Goal: Task Accomplishment & Management: Complete application form

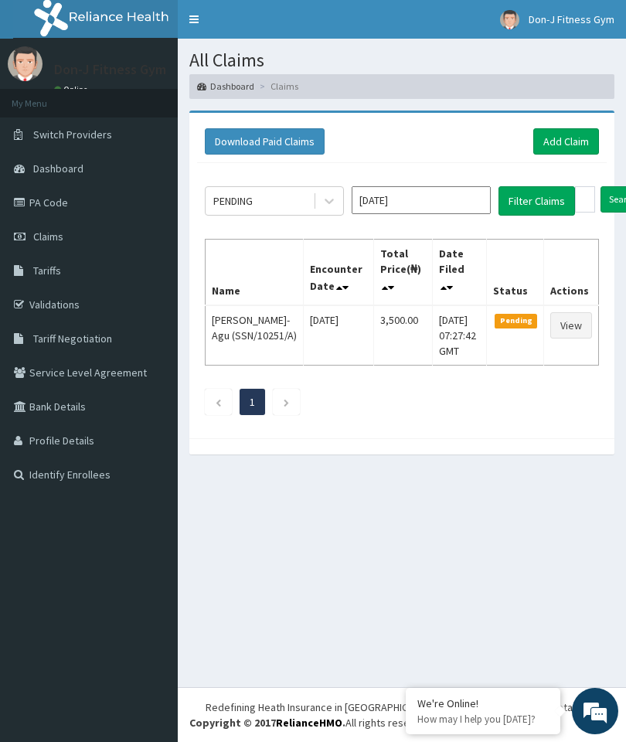
click at [535, 192] on button "Filter Claims" at bounding box center [536, 200] width 76 height 29
click at [578, 138] on link "Add Claim" at bounding box center [566, 141] width 66 height 26
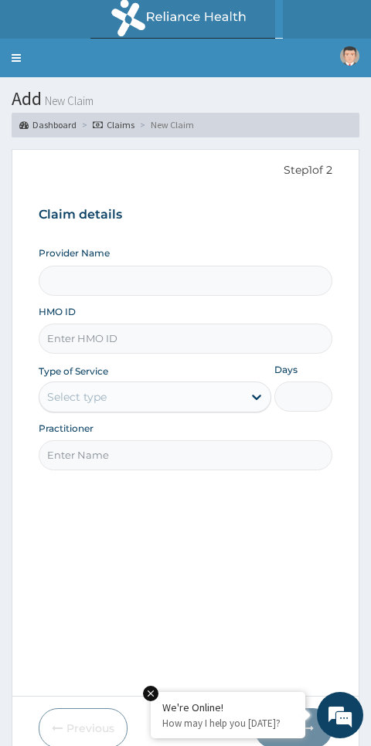
type input "Don-J Fitness Gym"
type input "1"
click at [93, 329] on input "HMO ID" at bounding box center [186, 339] width 294 height 30
click at [93, 328] on input "HMO ID" at bounding box center [186, 339] width 294 height 30
paste input "DER/10074/A"
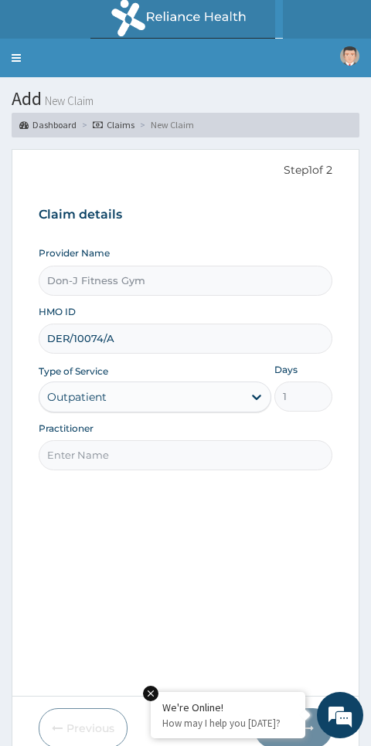
type input "DER/10074/A"
click at [103, 447] on input "Practitioner" at bounding box center [186, 455] width 294 height 30
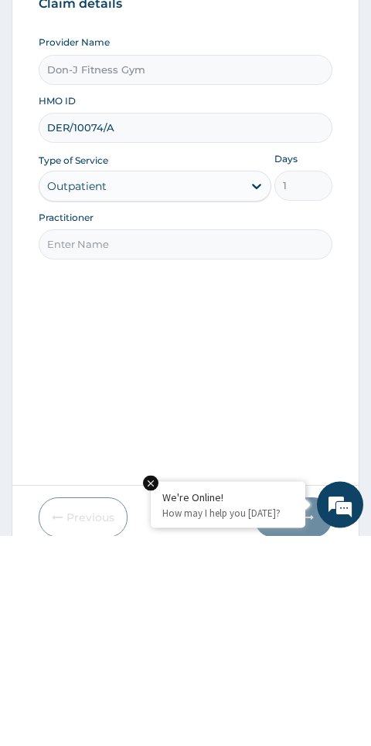
click at [76, 440] on input "Practitioner" at bounding box center [186, 455] width 294 height 30
paste input "Oluwatoyin Oladejo"
type input "Oluwatoyin Oladejo"
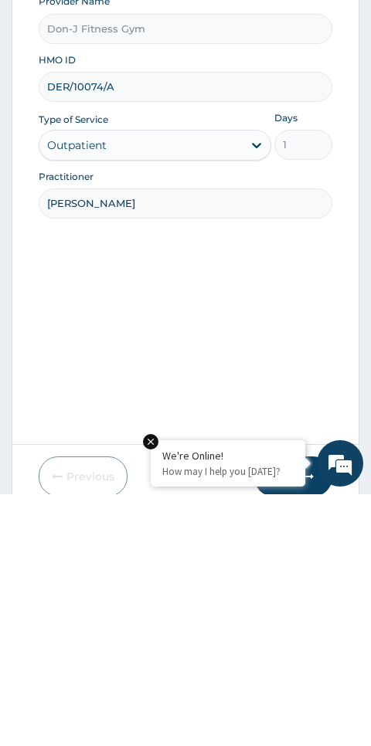
scroll to position [65, 0]
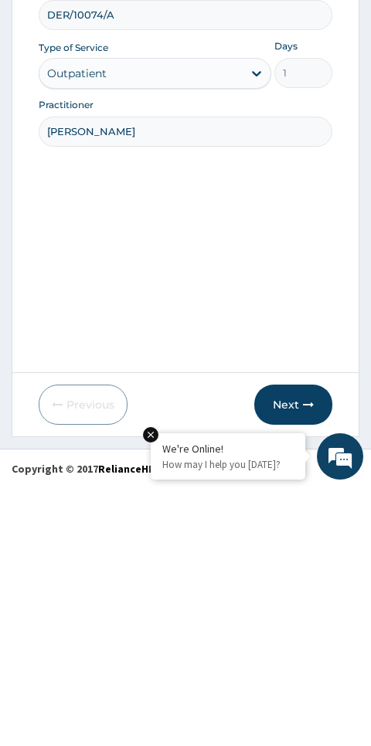
click at [305, 644] on button "Next" at bounding box center [293, 664] width 78 height 40
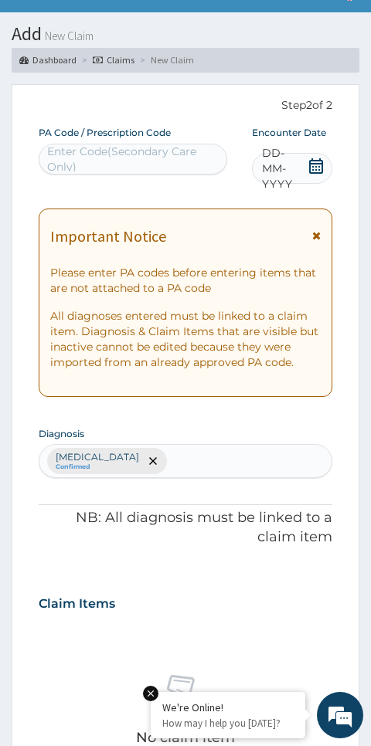
click at [311, 160] on icon at bounding box center [316, 165] width 14 height 15
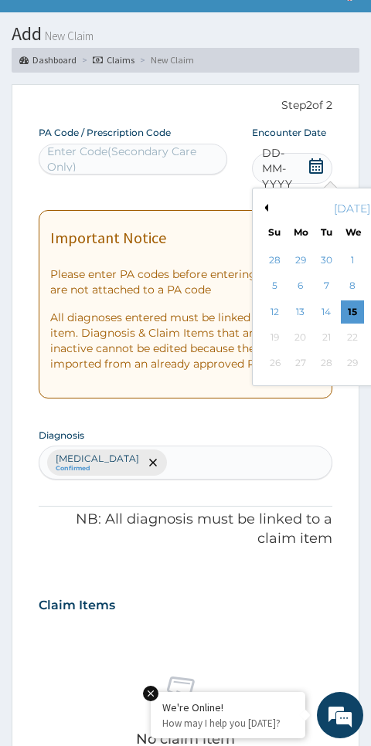
click at [356, 307] on div "15" at bounding box center [351, 312] width 23 height 23
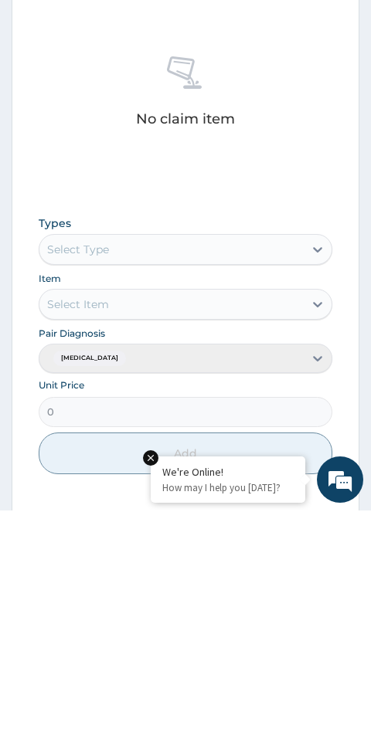
scroll to position [491, 0]
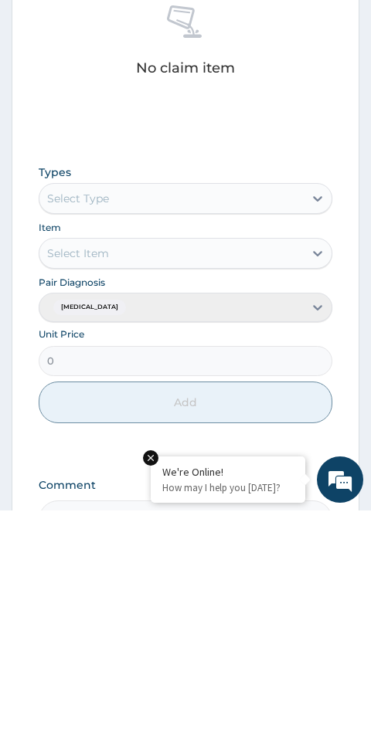
type input "PA/3257F0"
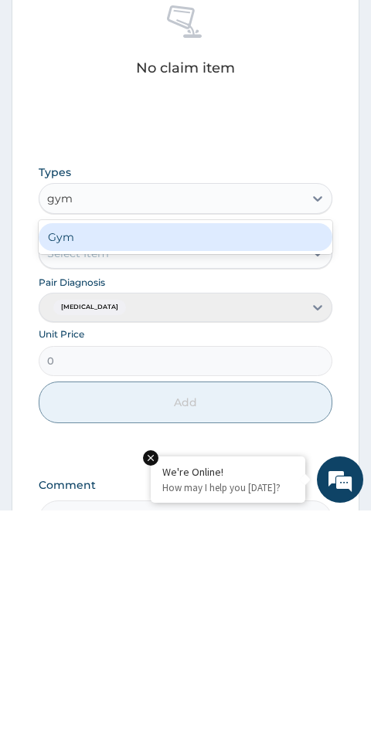
click at [189, 459] on div "Gym" at bounding box center [186, 473] width 294 height 28
type input "gym"
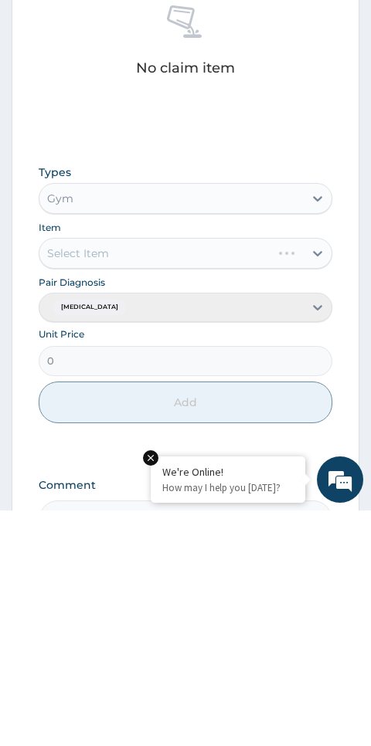
scroll to position [589, 0]
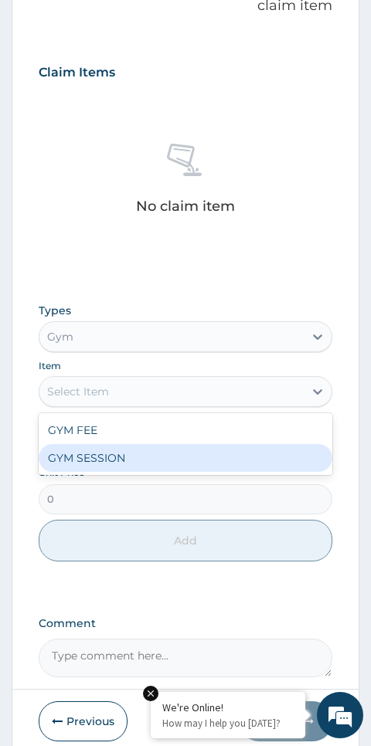
click at [130, 454] on div "GYM SESSION" at bounding box center [186, 458] width 294 height 28
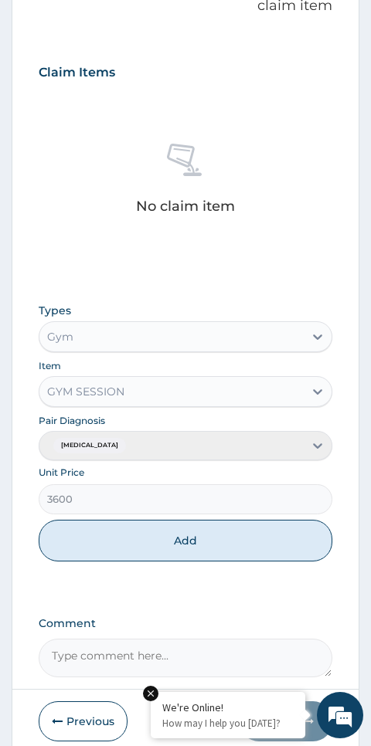
scroll to position [646, 0]
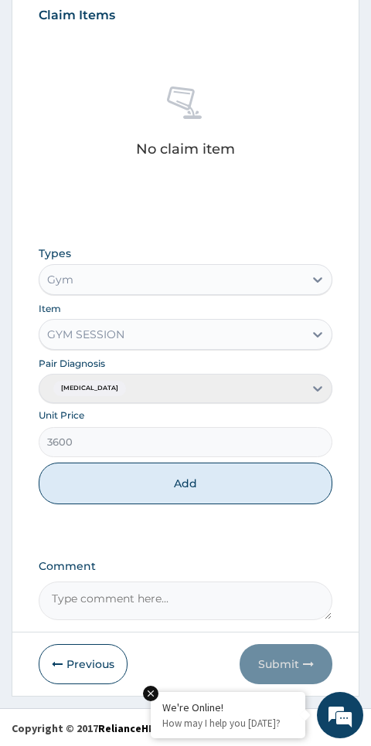
click at [248, 488] on button "Add" at bounding box center [186, 484] width 294 height 42
type input "0"
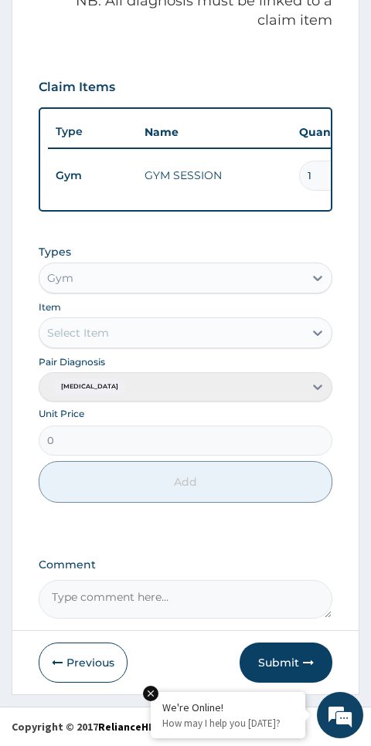
scroll to position [573, 0]
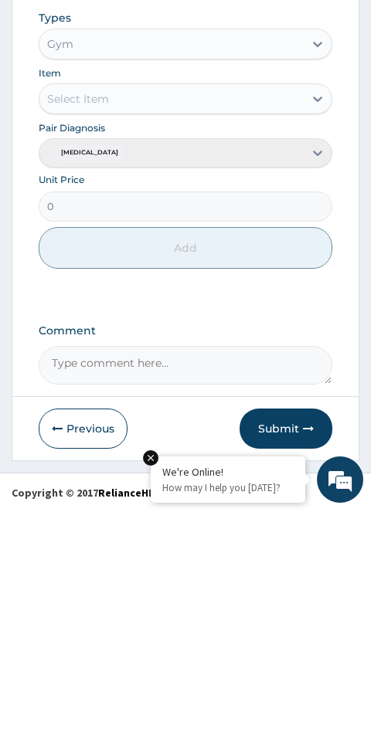
click at [141, 582] on textarea "Comment" at bounding box center [186, 601] width 294 height 39
type textarea "Gym Session"
click at [300, 644] on button "Submit" at bounding box center [286, 664] width 93 height 40
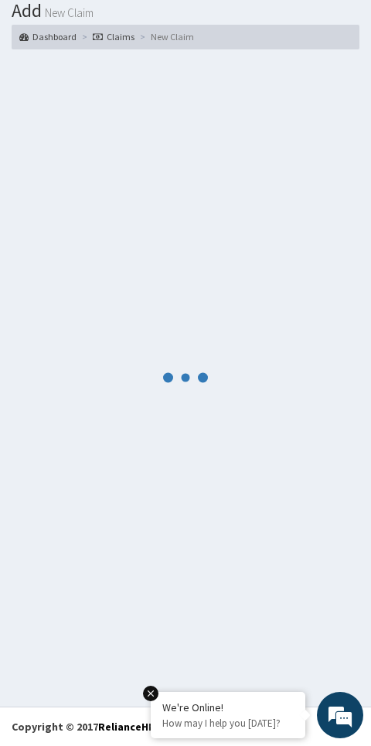
scroll to position [87, 0]
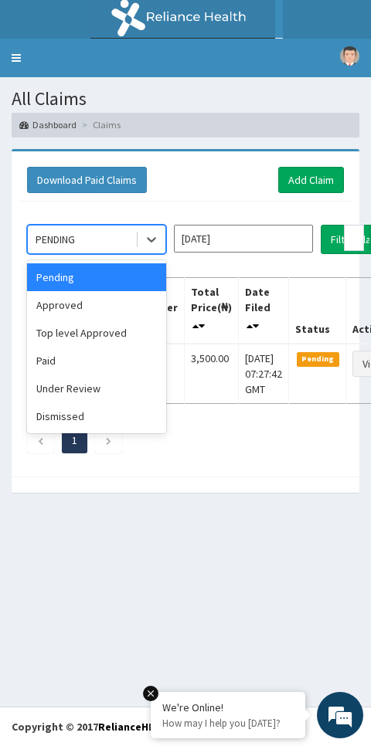
click at [73, 302] on div "Approved" at bounding box center [96, 305] width 139 height 28
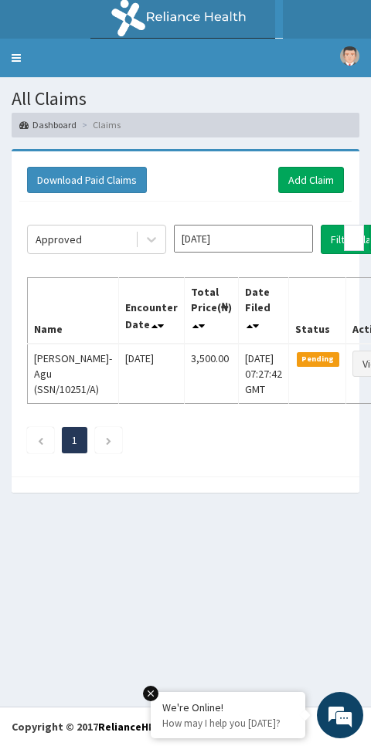
click at [328, 243] on button "Filter Claims" at bounding box center [359, 239] width 76 height 29
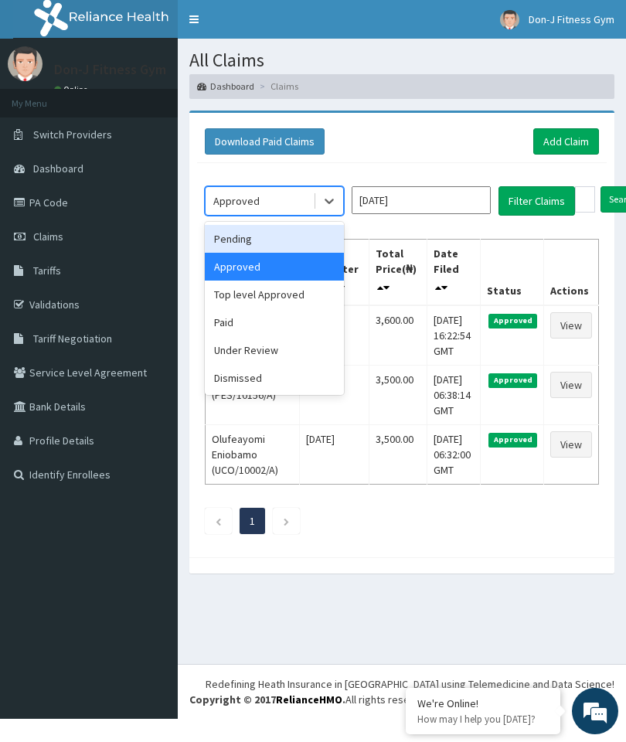
click at [260, 226] on div "Pending" at bounding box center [274, 239] width 139 height 28
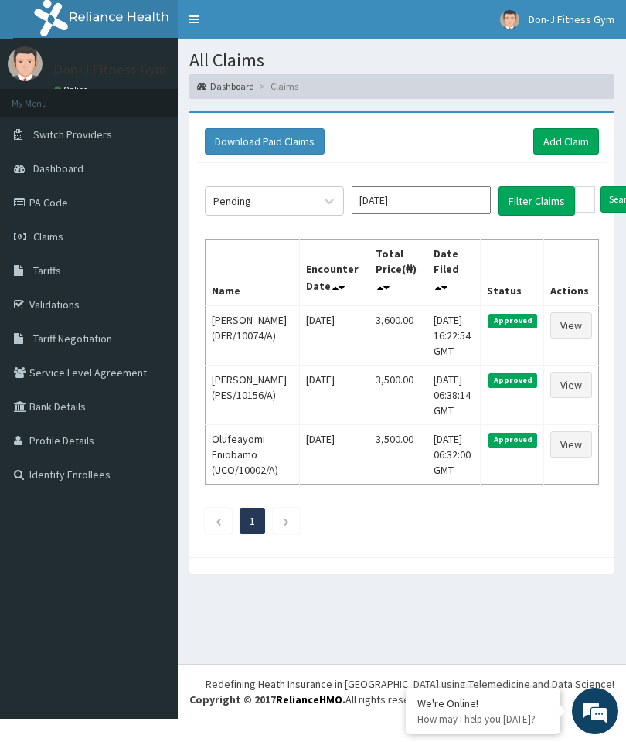
click at [370, 191] on button "Filter Claims" at bounding box center [536, 200] width 76 height 29
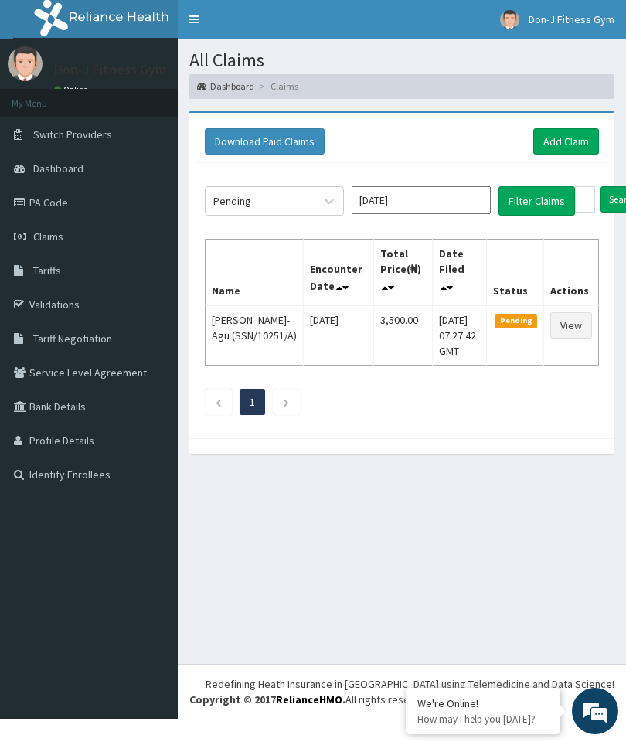
click at [370, 324] on link "View" at bounding box center [571, 325] width 42 height 26
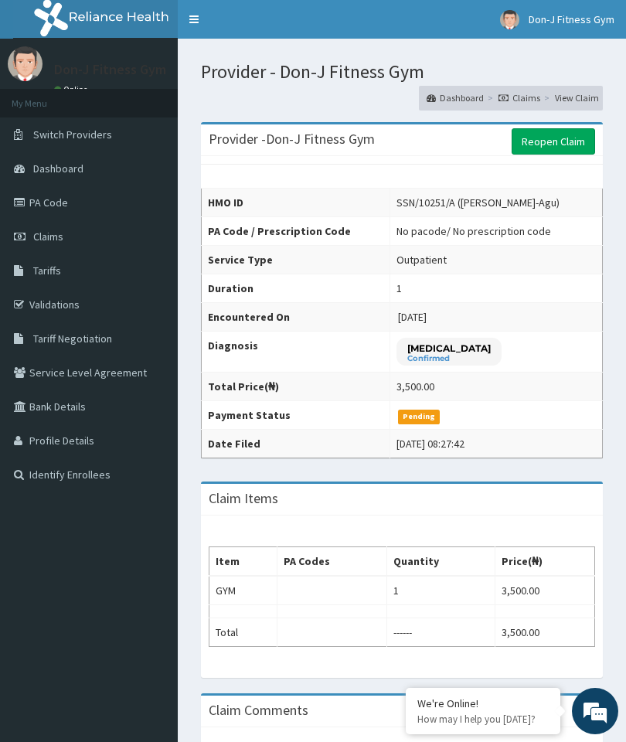
click at [567, 129] on link "Reopen Claim" at bounding box center [552, 141] width 83 height 26
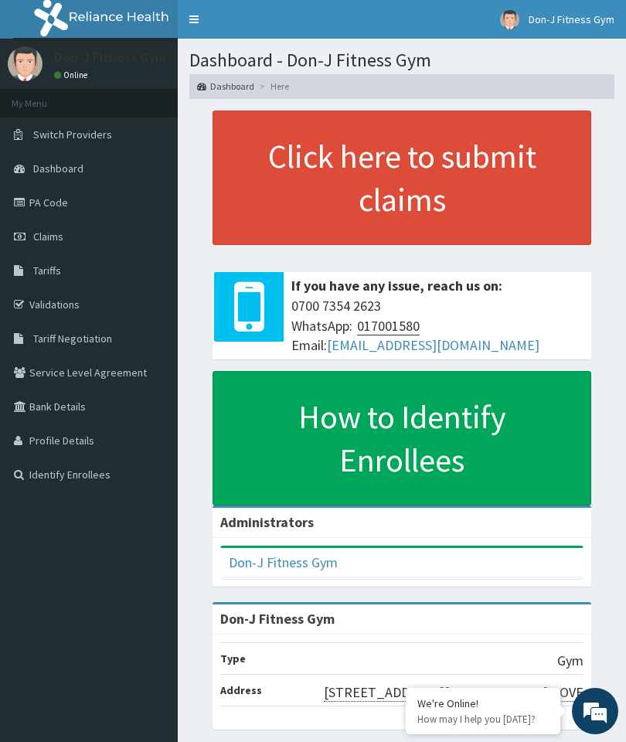
click at [71, 235] on link "Claims" at bounding box center [89, 236] width 178 height 34
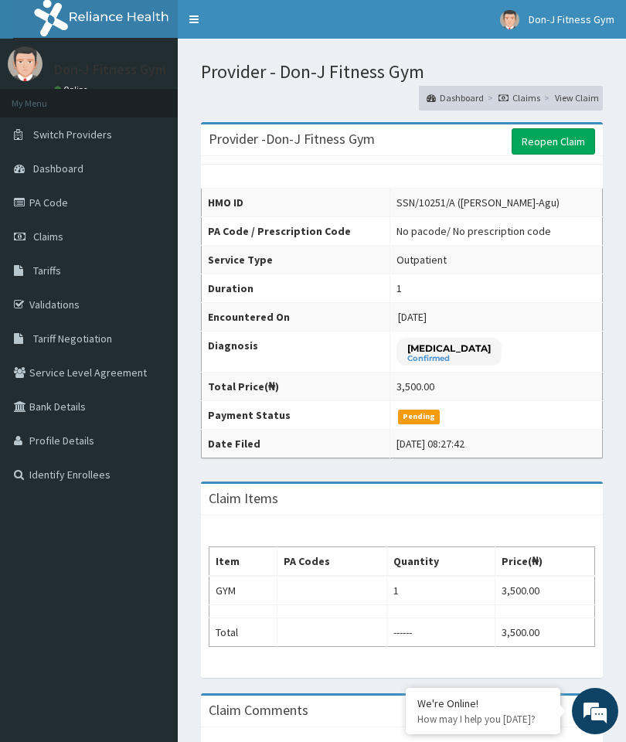
click at [562, 136] on link "Reopen Claim" at bounding box center [552, 141] width 83 height 26
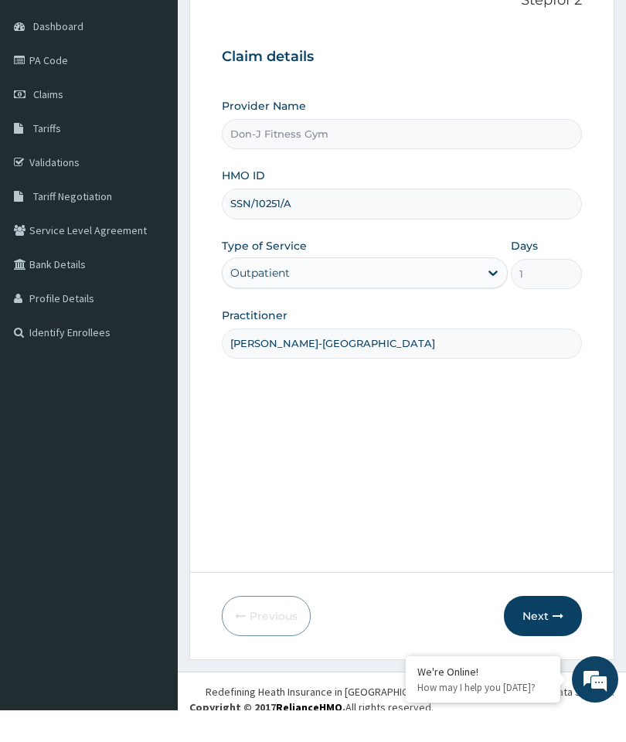
scroll to position [111, 0]
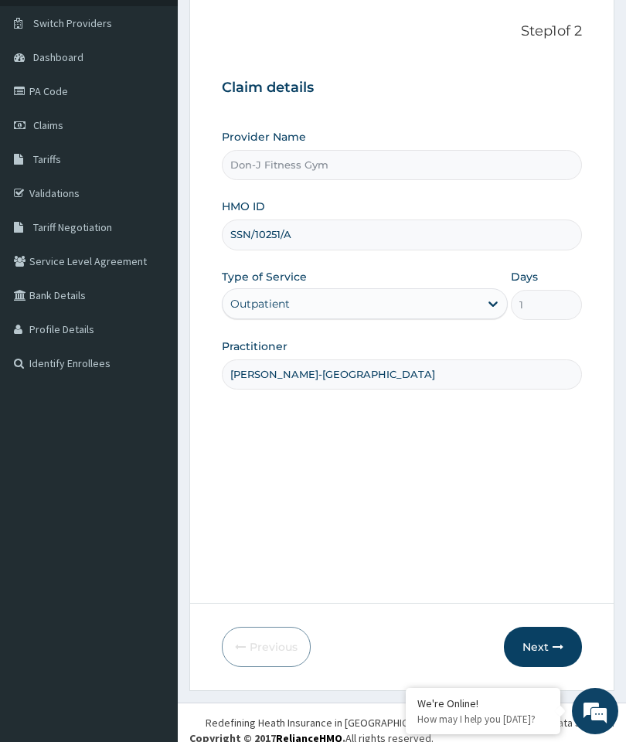
click at [550, 667] on button "Next" at bounding box center [543, 647] width 78 height 40
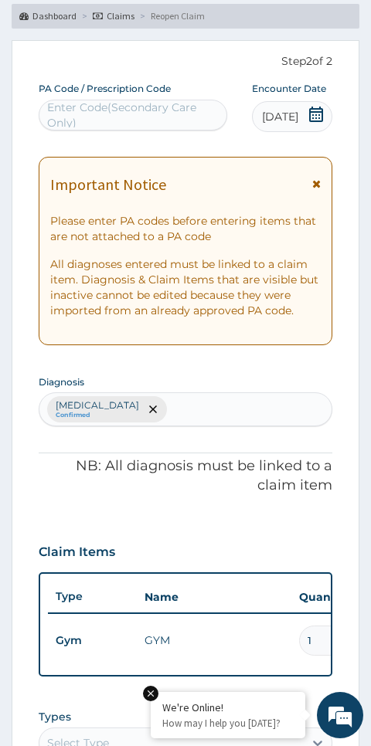
scroll to position [0, 0]
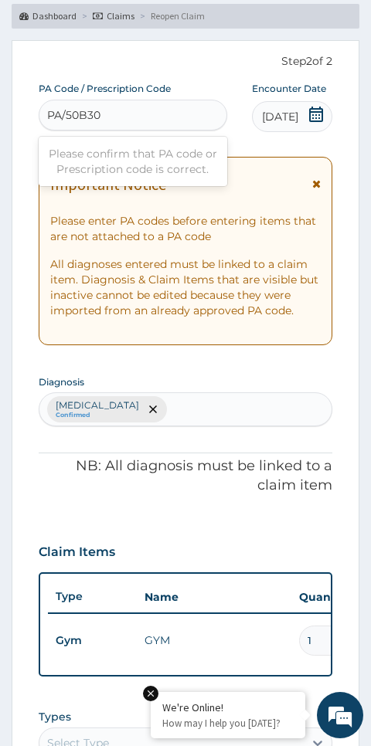
type input "PA/F50B30"
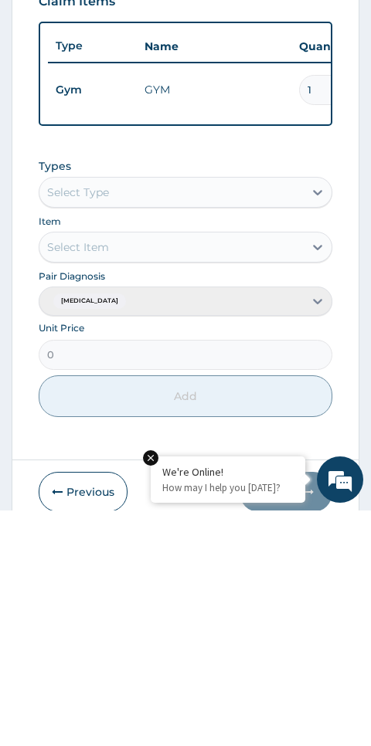
scroll to position [488, 0]
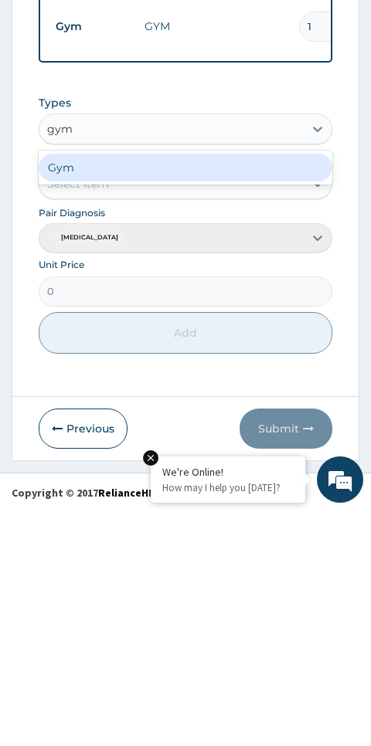
click at [255, 389] on div "Gym" at bounding box center [186, 403] width 294 height 28
type input "gym"
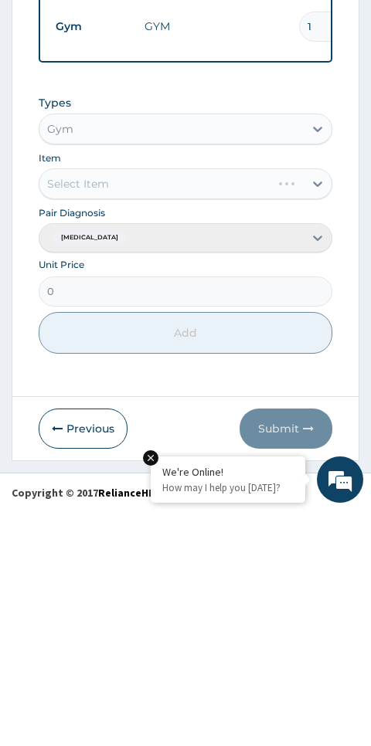
scroll to position [430, 0]
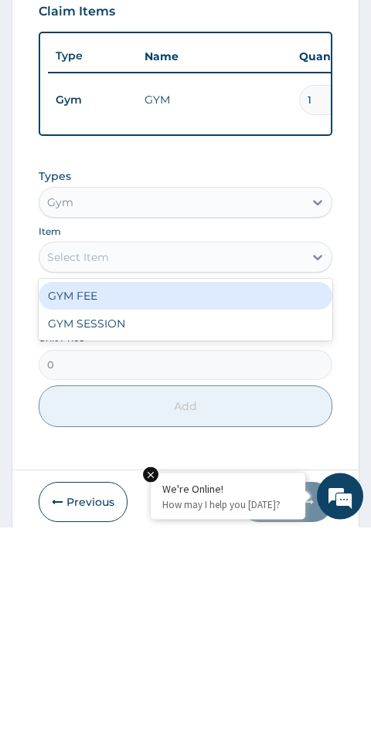
click at [111, 529] on div "GYM SESSION" at bounding box center [186, 543] width 294 height 28
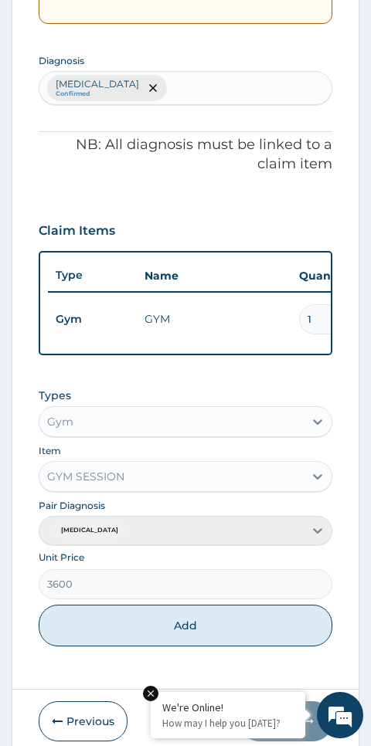
click at [267, 619] on button "Add" at bounding box center [186, 626] width 294 height 42
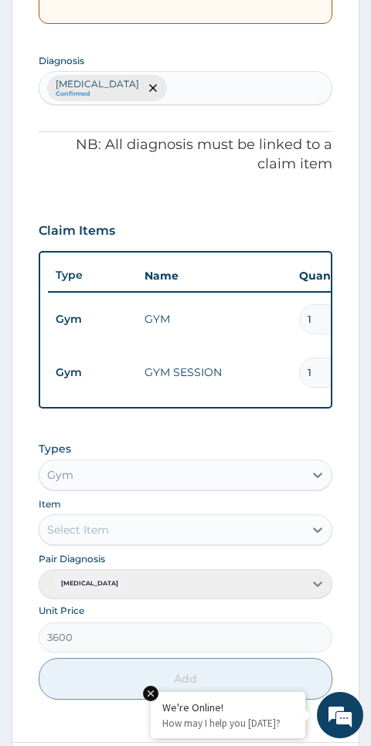
type input "0"
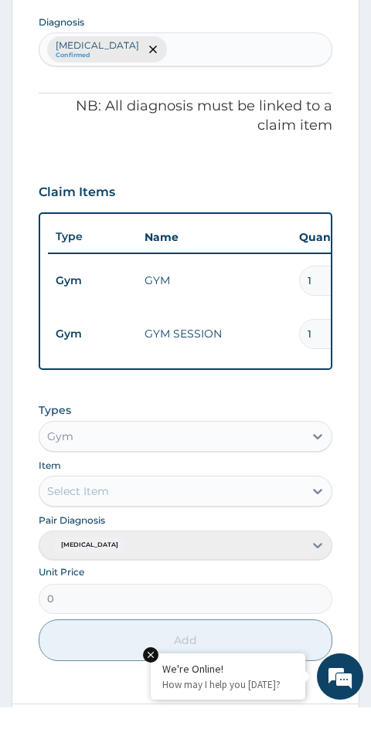
scroll to position [541, 0]
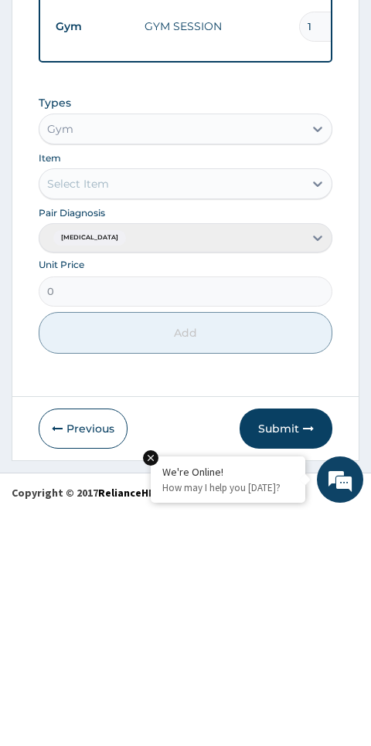
click at [304, 659] on icon "button" at bounding box center [308, 664] width 11 height 11
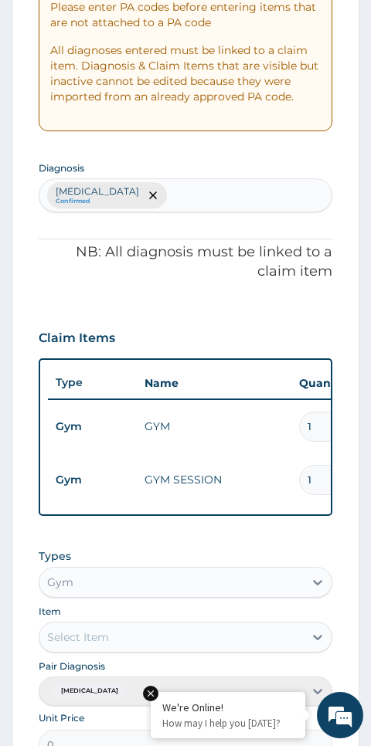
scroll to position [79, 0]
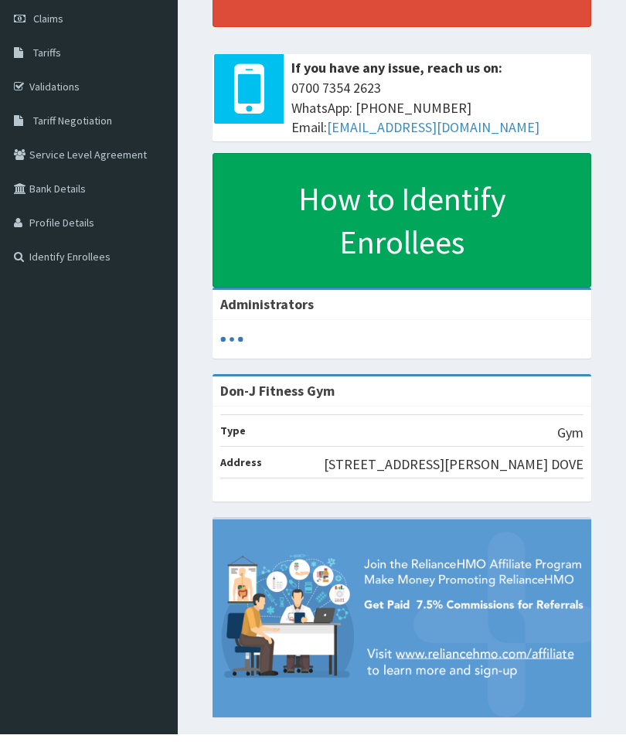
scroll to position [272, 0]
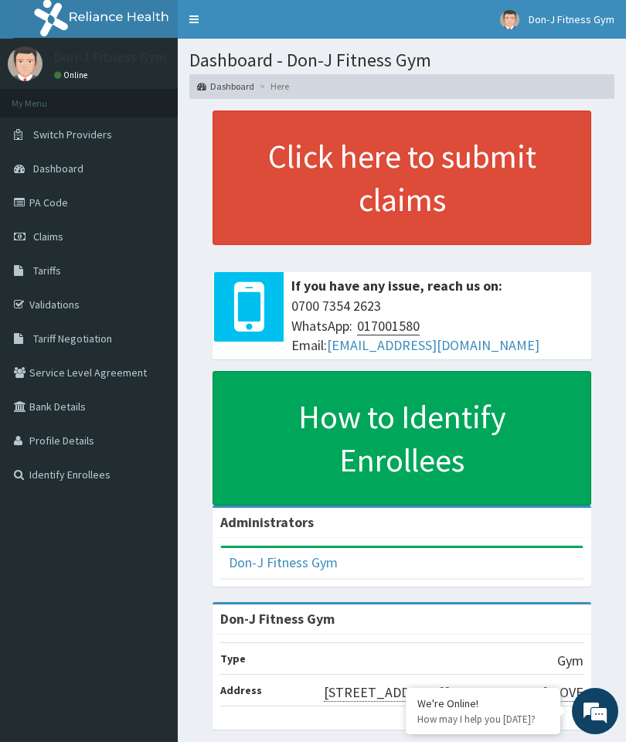
click at [57, 231] on span "Claims" at bounding box center [48, 236] width 30 height 14
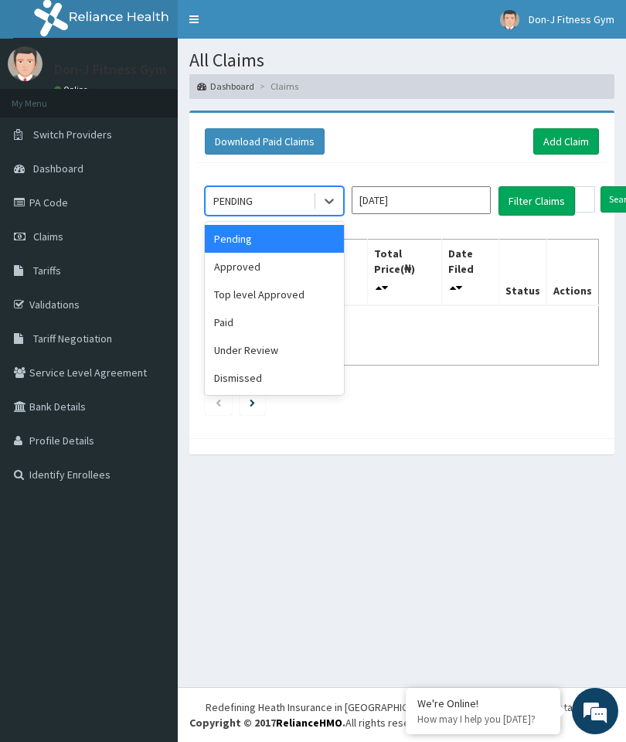
click at [255, 261] on div "Approved" at bounding box center [274, 267] width 139 height 28
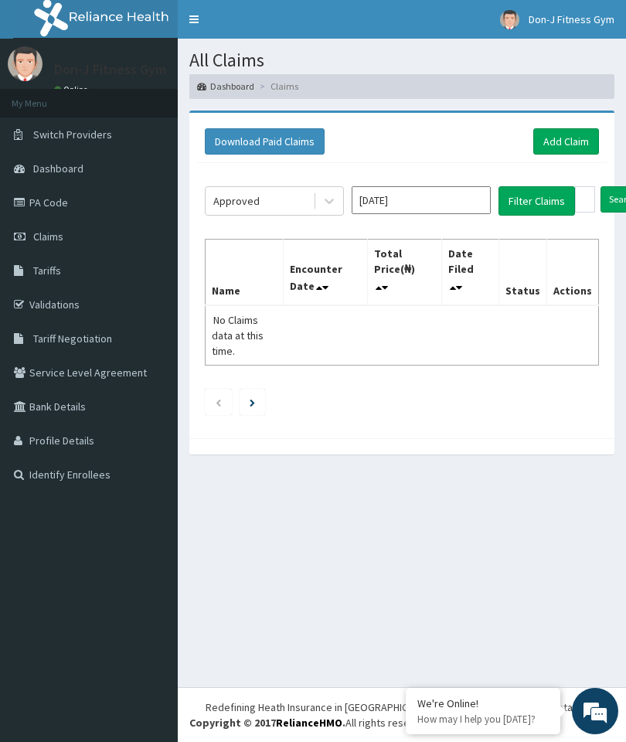
click at [539, 201] on button "Filter Claims" at bounding box center [536, 200] width 76 height 29
